Goal: Task Accomplishment & Management: Use online tool/utility

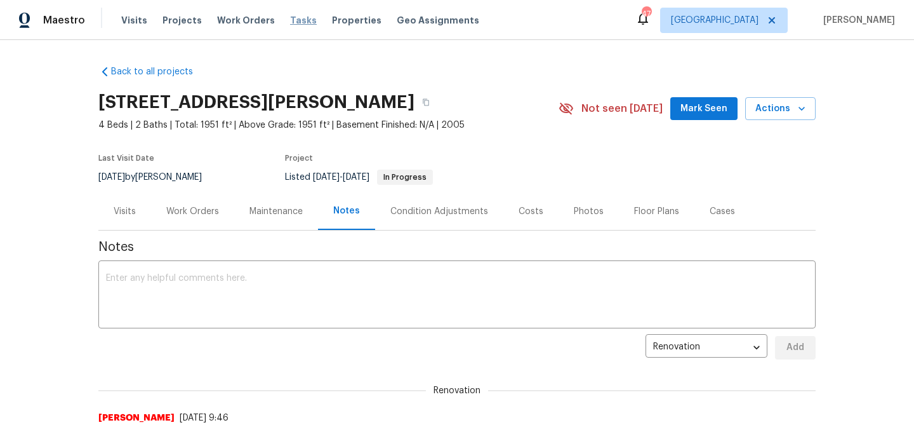
click at [290, 22] on span "Tasks" at bounding box center [303, 20] width 27 height 9
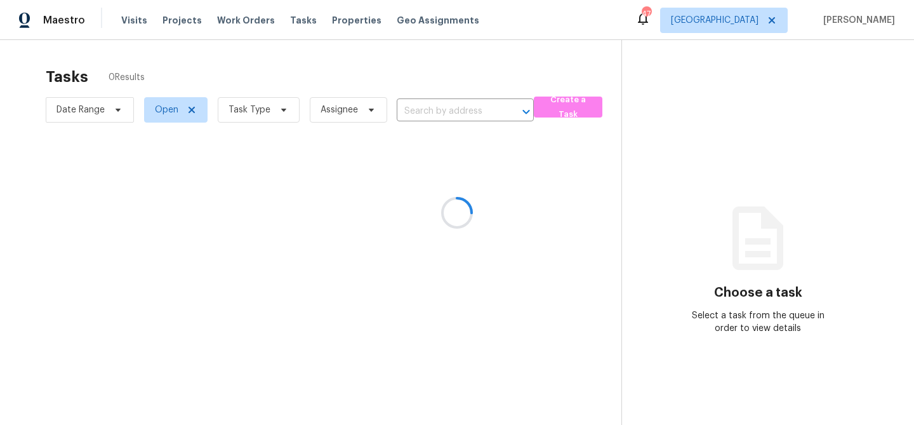
click at [284, 111] on div at bounding box center [457, 212] width 914 height 425
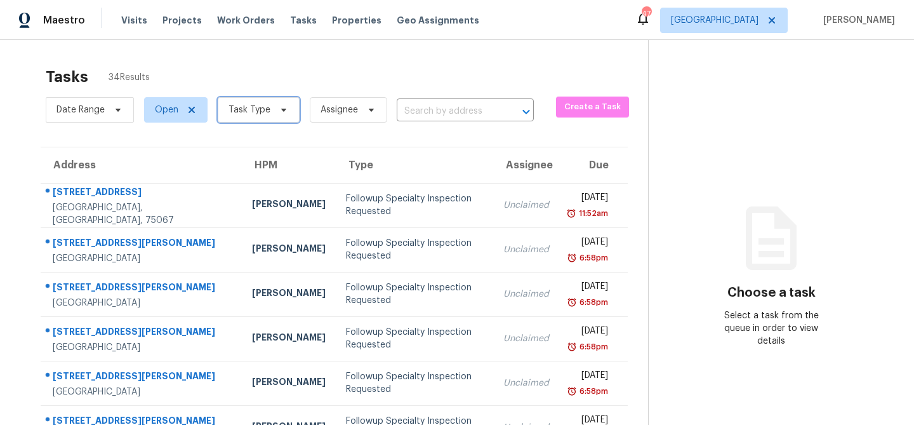
click at [284, 111] on icon at bounding box center [284, 110] width 10 height 10
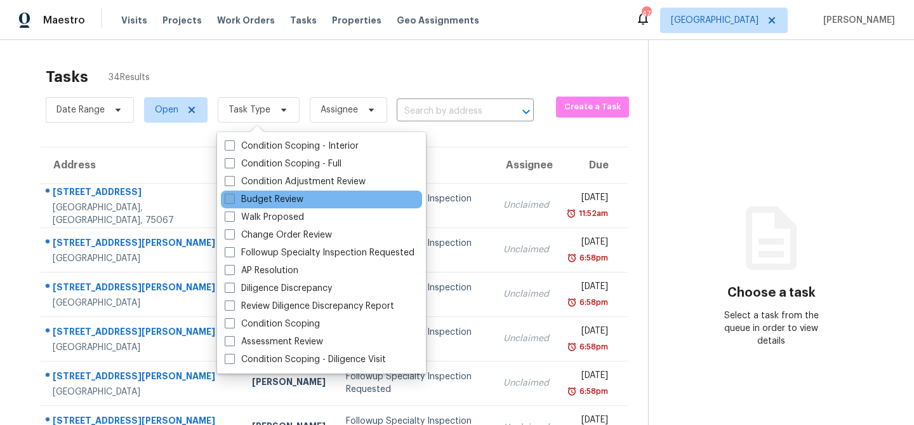
click at [271, 199] on label "Budget Review" at bounding box center [264, 199] width 79 height 13
click at [233, 199] on input "Budget Review" at bounding box center [229, 197] width 8 height 8
checkbox input "true"
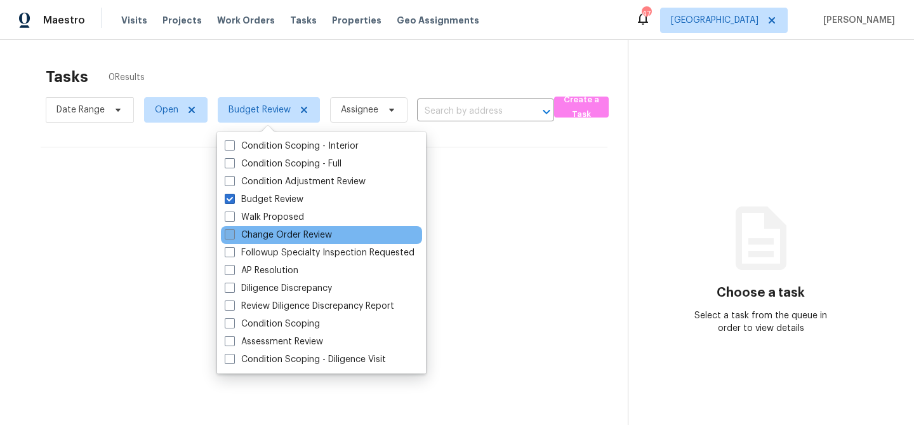
click at [264, 238] on label "Change Order Review" at bounding box center [278, 235] width 107 height 13
click at [233, 237] on input "Change Order Review" at bounding box center [229, 233] width 8 height 8
checkbox input "true"
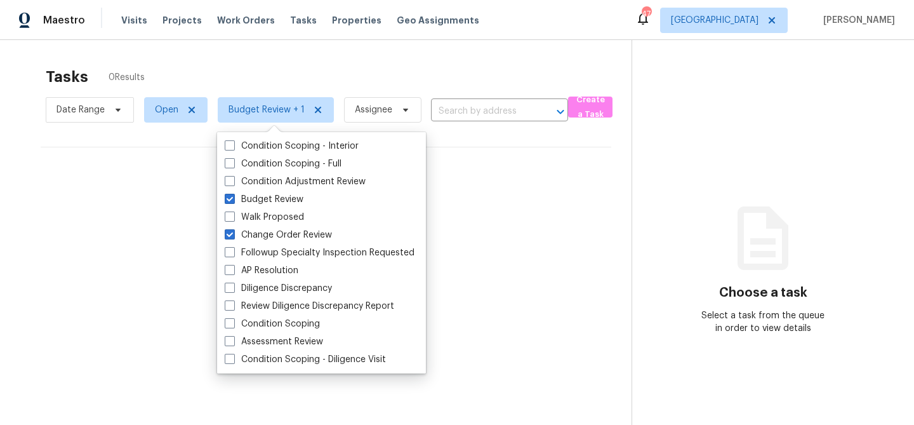
click at [301, 64] on div "Tasks 0 Results" at bounding box center [339, 76] width 586 height 33
